Goal: Find specific page/section

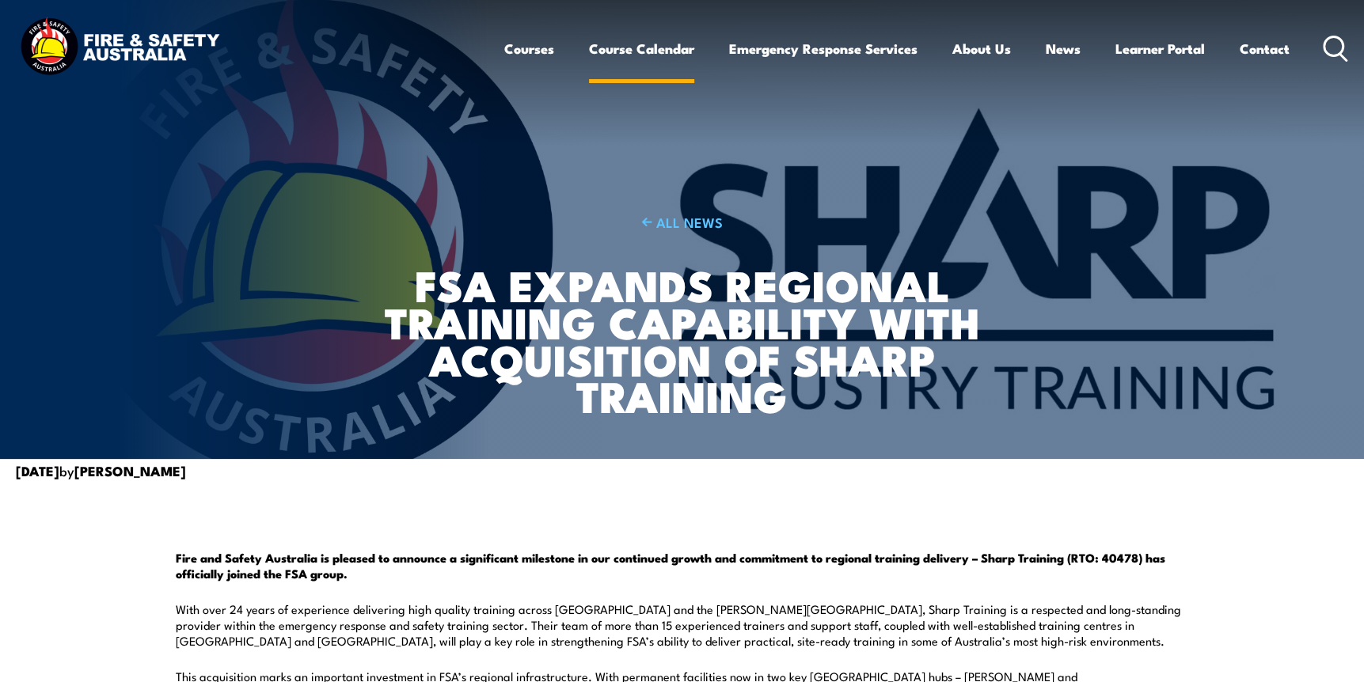
click at [646, 57] on link "Course Calendar" at bounding box center [641, 49] width 105 height 42
click at [647, 47] on link "Course Calendar" at bounding box center [641, 49] width 105 height 42
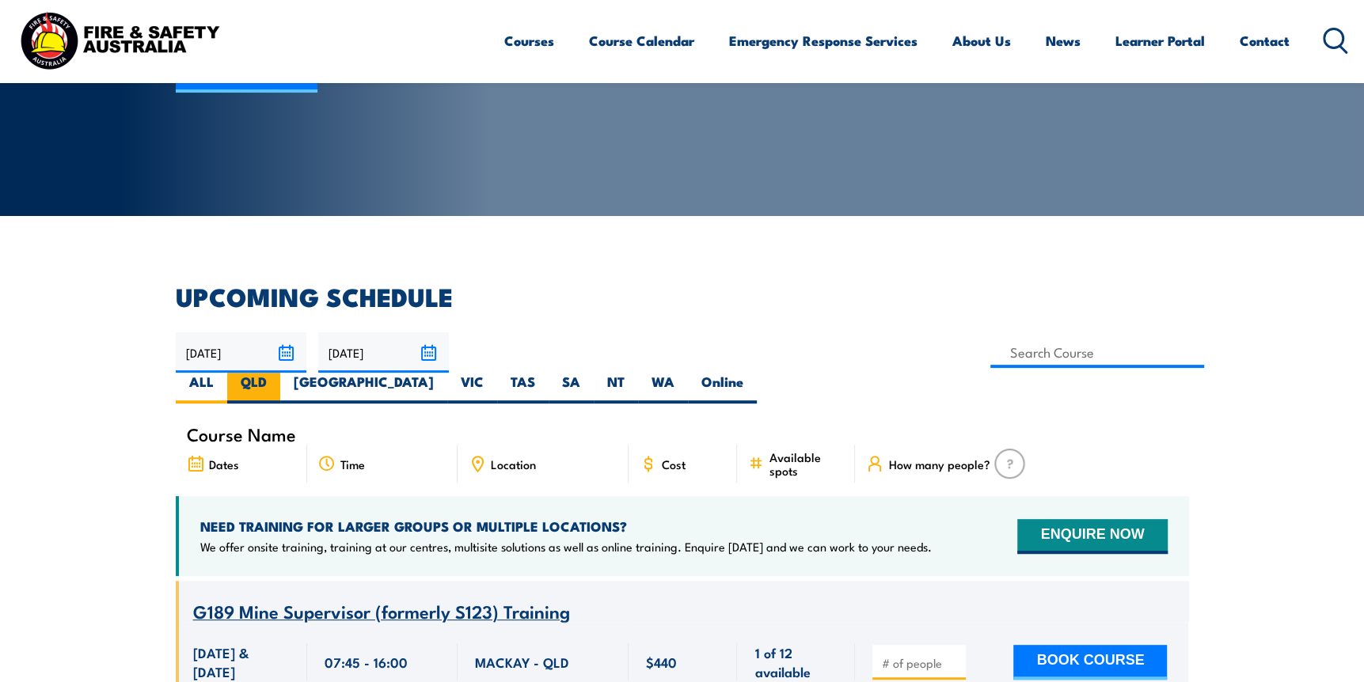
click at [280, 373] on label "QLD" at bounding box center [253, 388] width 53 height 31
click at [277, 373] on input "QLD" at bounding box center [272, 378] width 10 height 10
radio input "true"
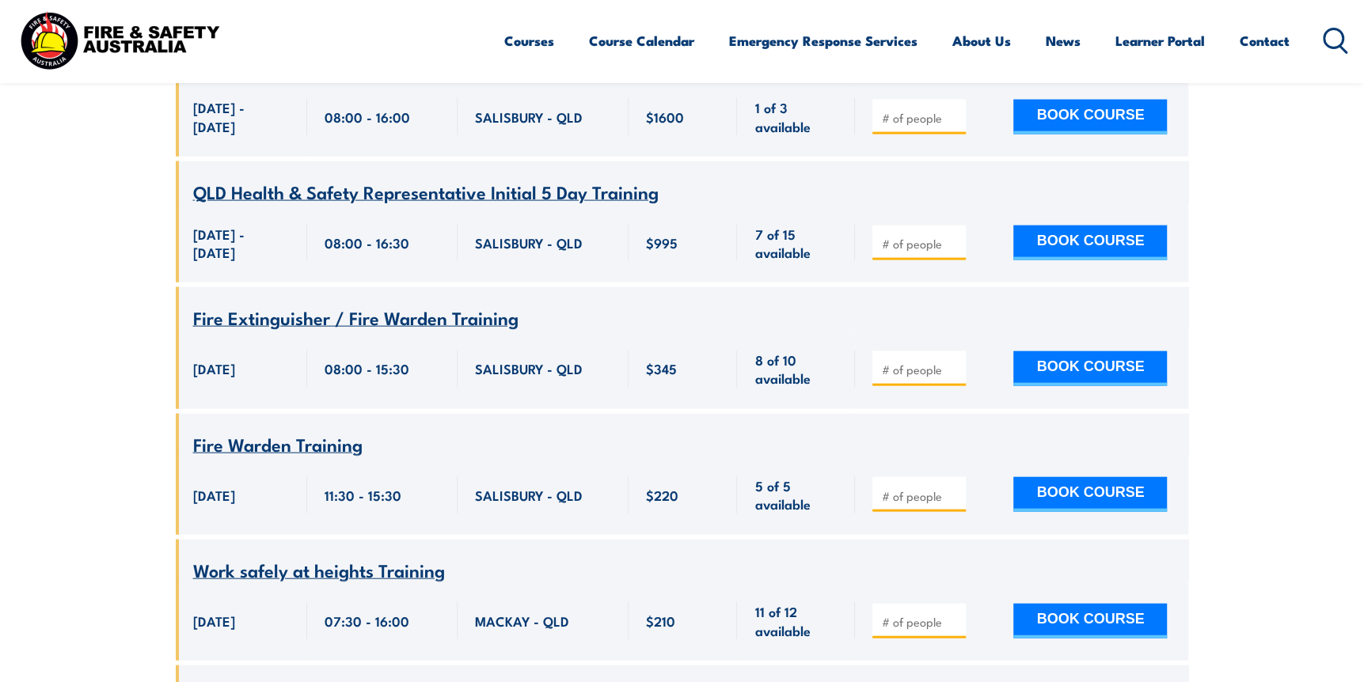
scroll to position [2896, 0]
